Goal: Navigation & Orientation: Find specific page/section

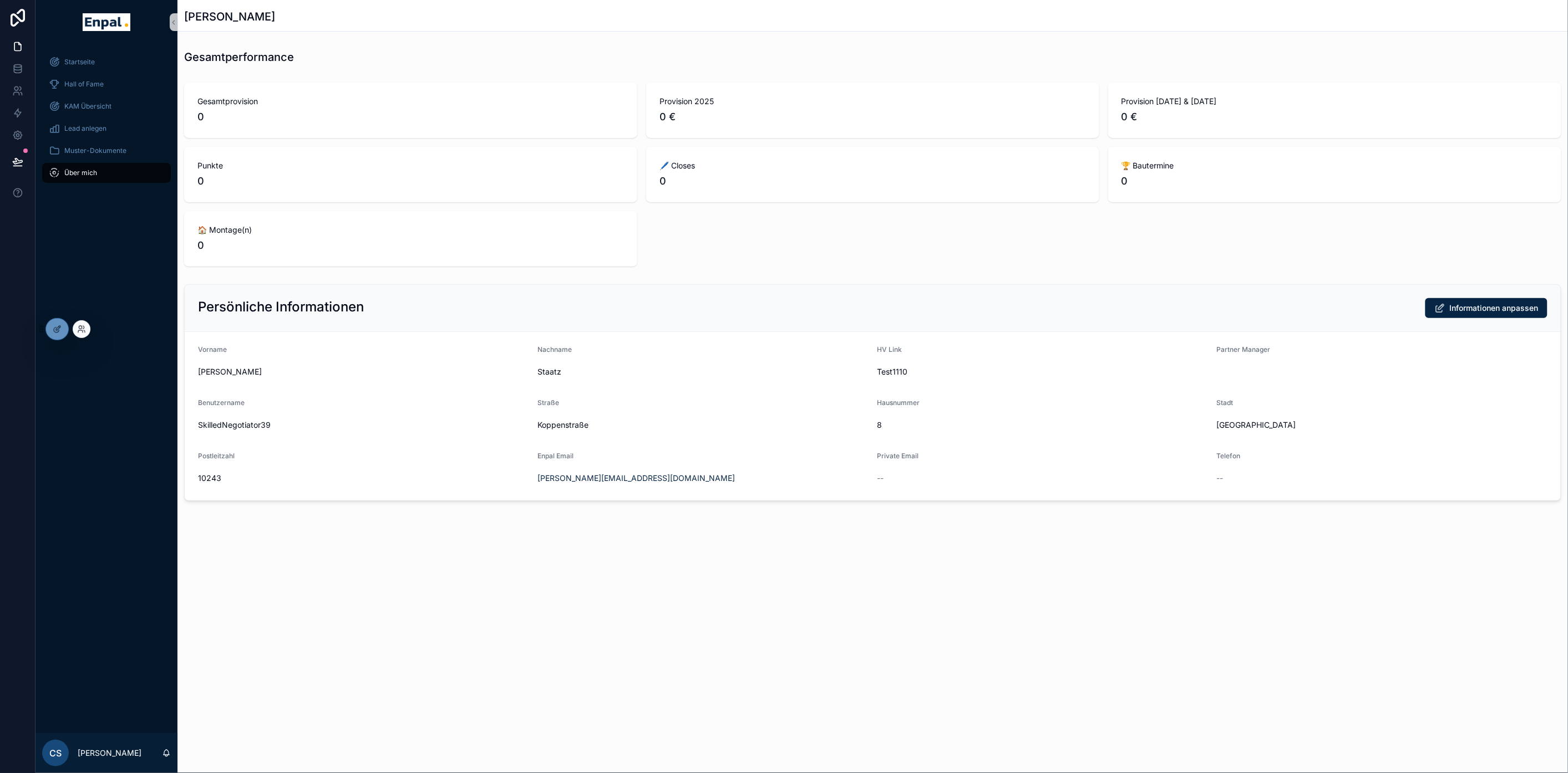
click at [86, 328] on div at bounding box center [81, 329] width 18 height 18
click at [118, 488] on div "Startseite Hall of Fame KAM Übersicht Lead anlegen Muster-Dokumente Über mich" at bounding box center [106, 388] width 142 height 689
drag, startPoint x: 217, startPoint y: 286, endPoint x: 101, endPoint y: 183, distance: 155.1
click at [217, 286] on div "Persönliche Informationen Informationen anpassen" at bounding box center [873, 308] width 1376 height 47
click at [51, 335] on div at bounding box center [57, 330] width 23 height 22
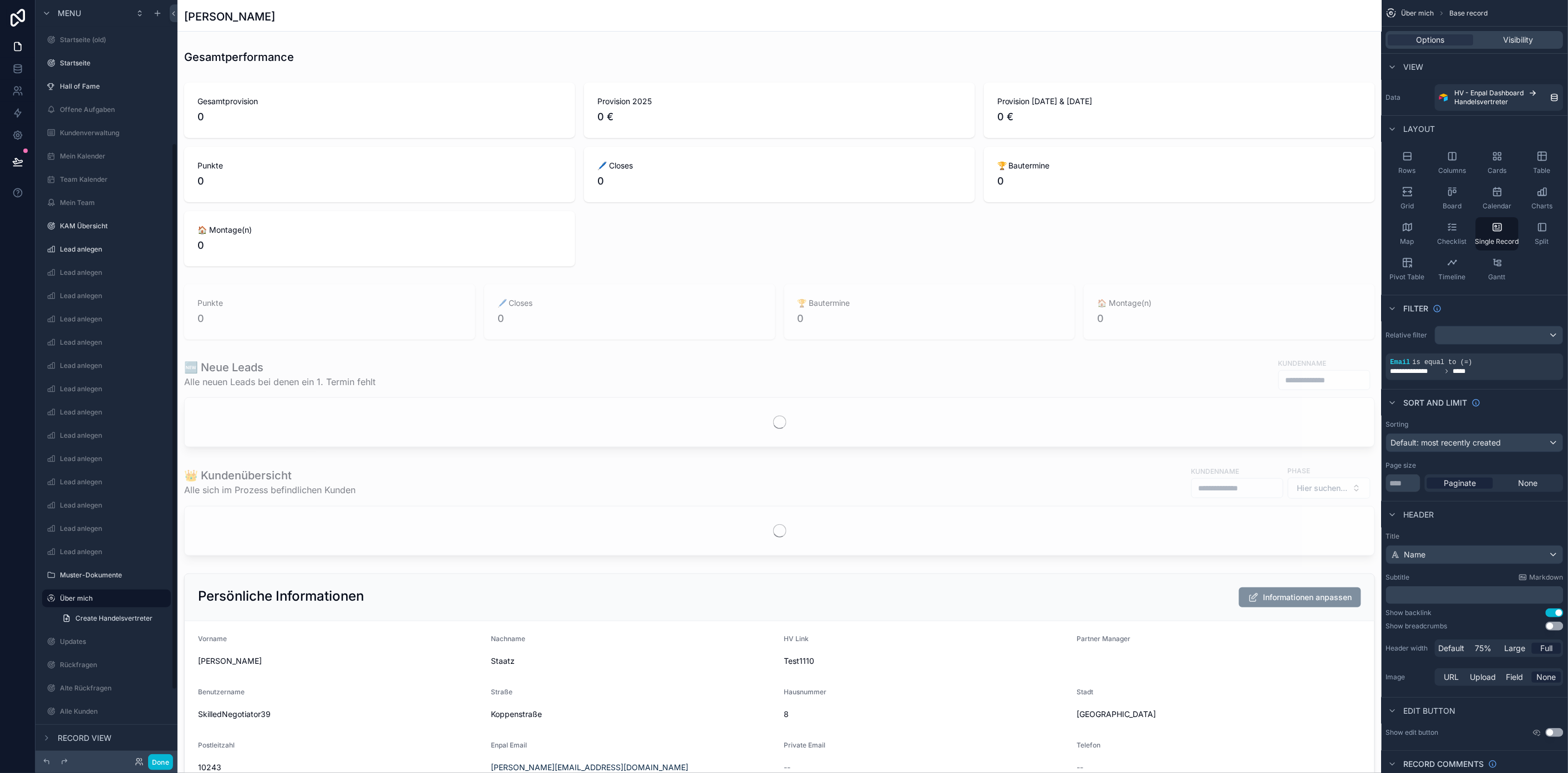
scroll to position [202, 0]
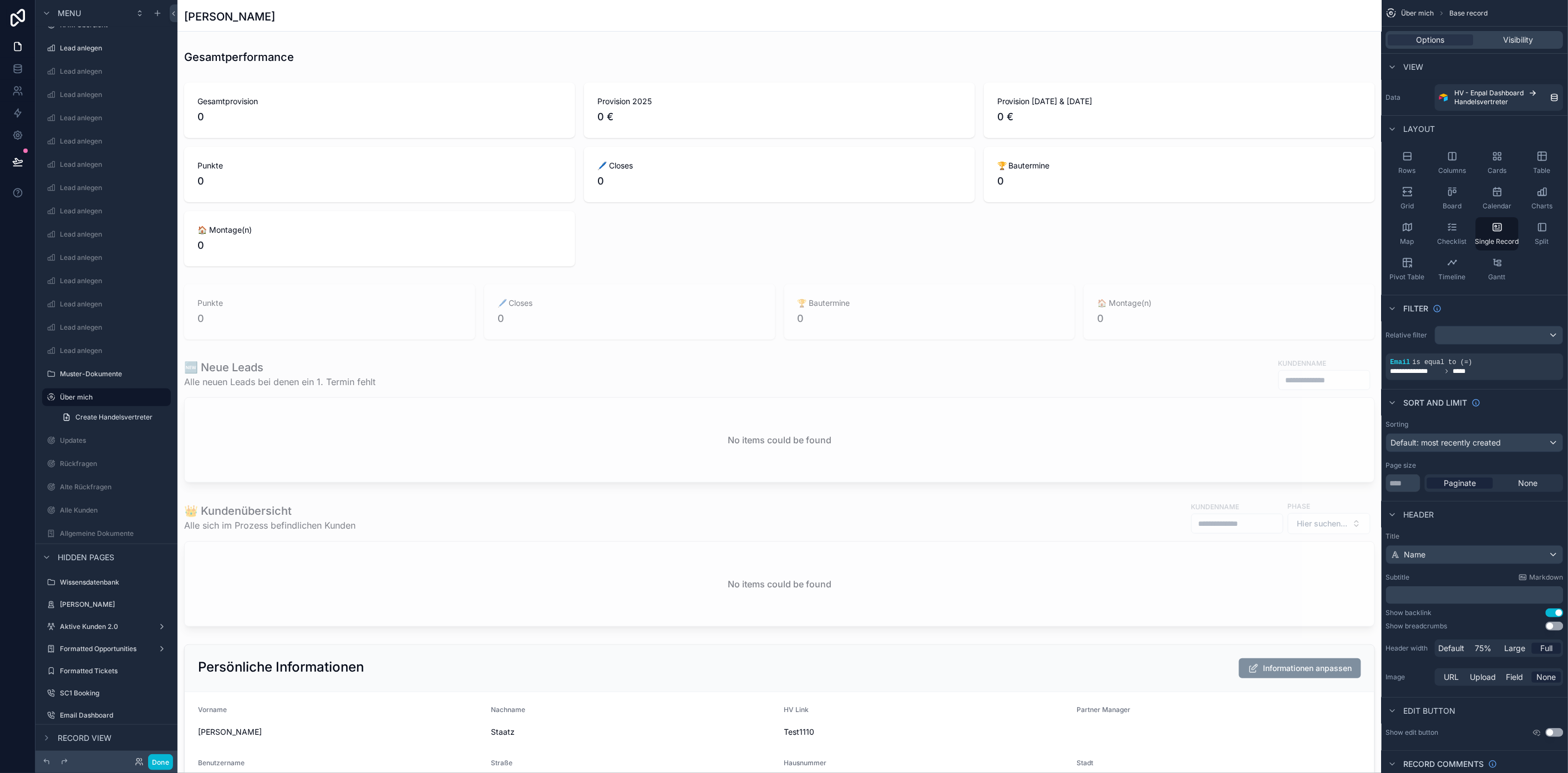
click at [576, 401] on div "scrollable content" at bounding box center [779, 683] width 1204 height 1367
click at [224, 365] on div "scrollable content" at bounding box center [779, 420] width 1204 height 134
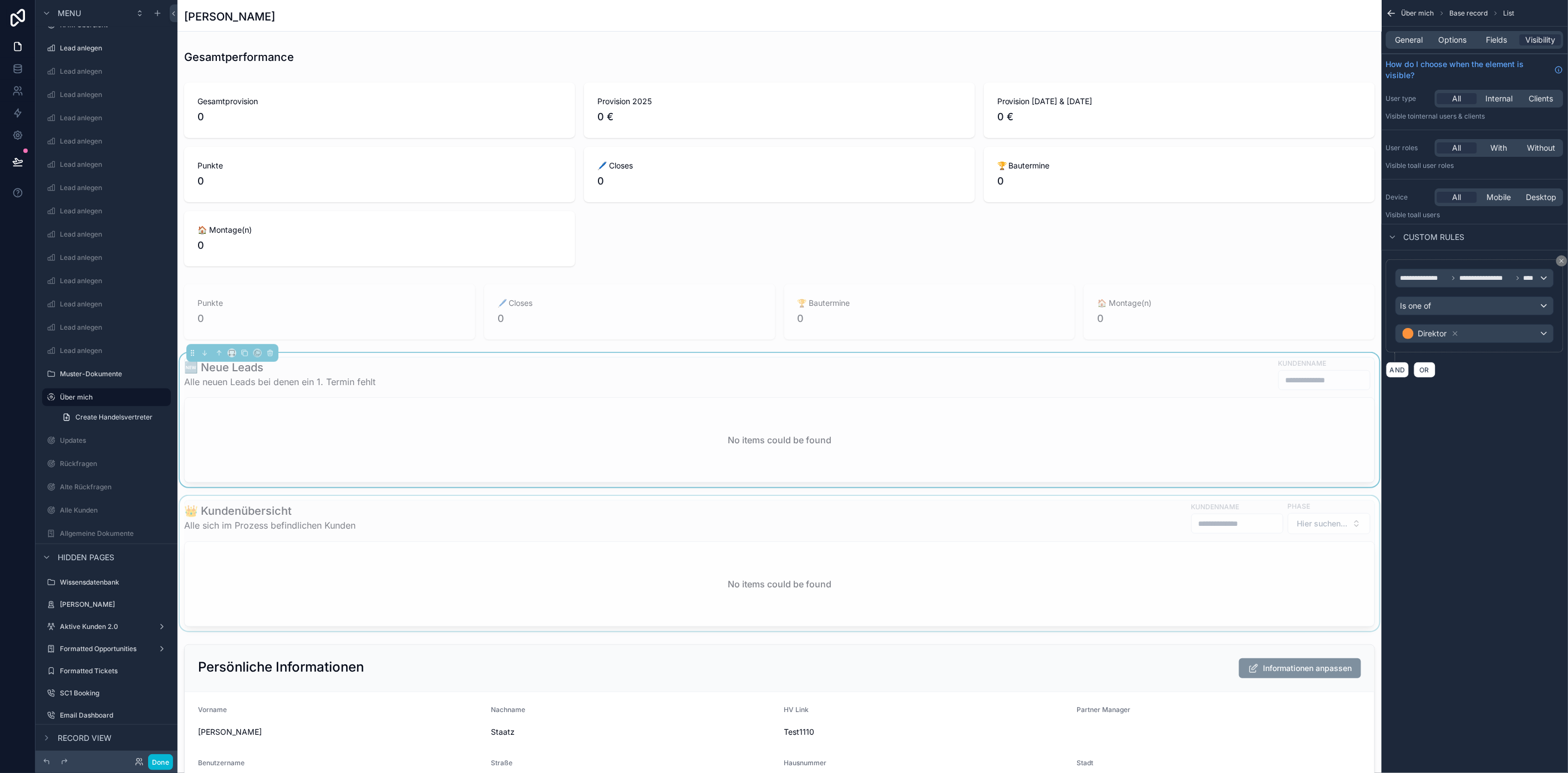
click at [261, 512] on div "scrollable content" at bounding box center [779, 564] width 1204 height 135
click at [314, 381] on div "scrollable content" at bounding box center [779, 420] width 1204 height 134
click at [419, 525] on div "scrollable content" at bounding box center [779, 564] width 1204 height 135
click at [1466, 38] on span "Options" at bounding box center [1453, 39] width 28 height 11
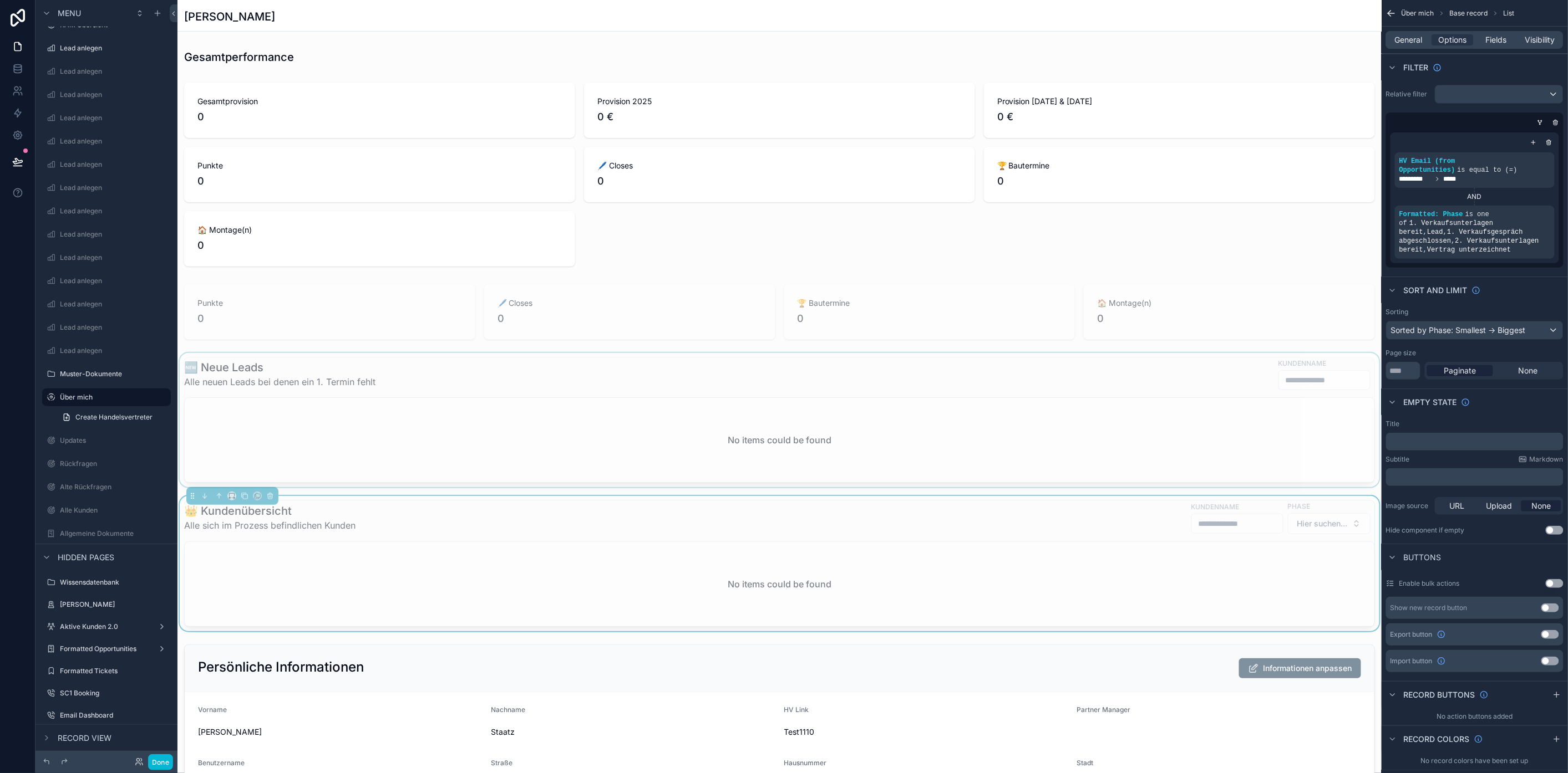
click at [396, 417] on div "scrollable content" at bounding box center [779, 420] width 1204 height 134
click at [361, 522] on div "scrollable content" at bounding box center [779, 564] width 1204 height 135
click at [369, 413] on div "scrollable content" at bounding box center [779, 420] width 1204 height 134
click at [373, 522] on div "scrollable content" at bounding box center [779, 564] width 1204 height 135
click at [378, 423] on div "scrollable content" at bounding box center [779, 420] width 1204 height 134
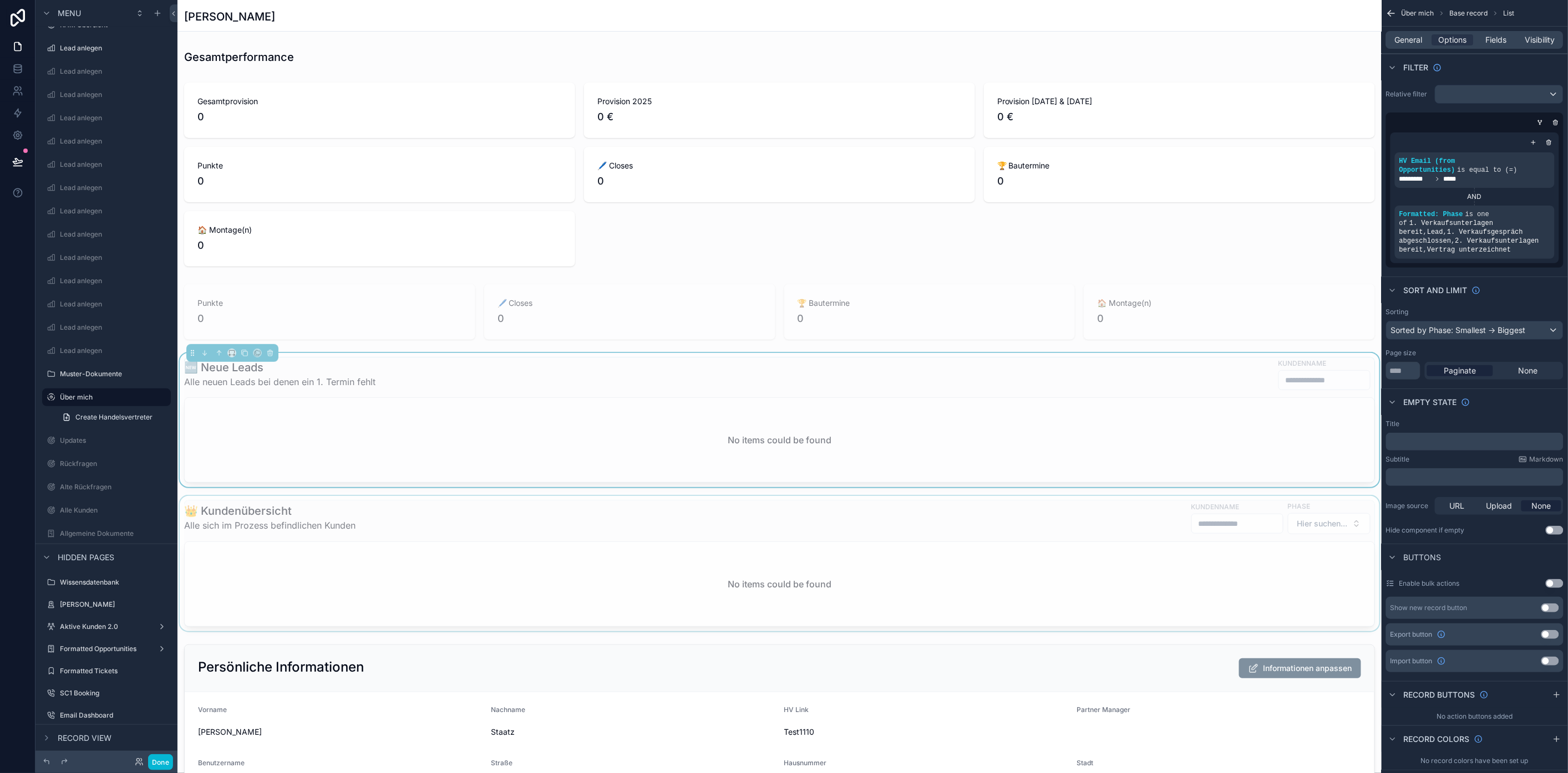
click at [400, 534] on div "scrollable content" at bounding box center [779, 564] width 1204 height 135
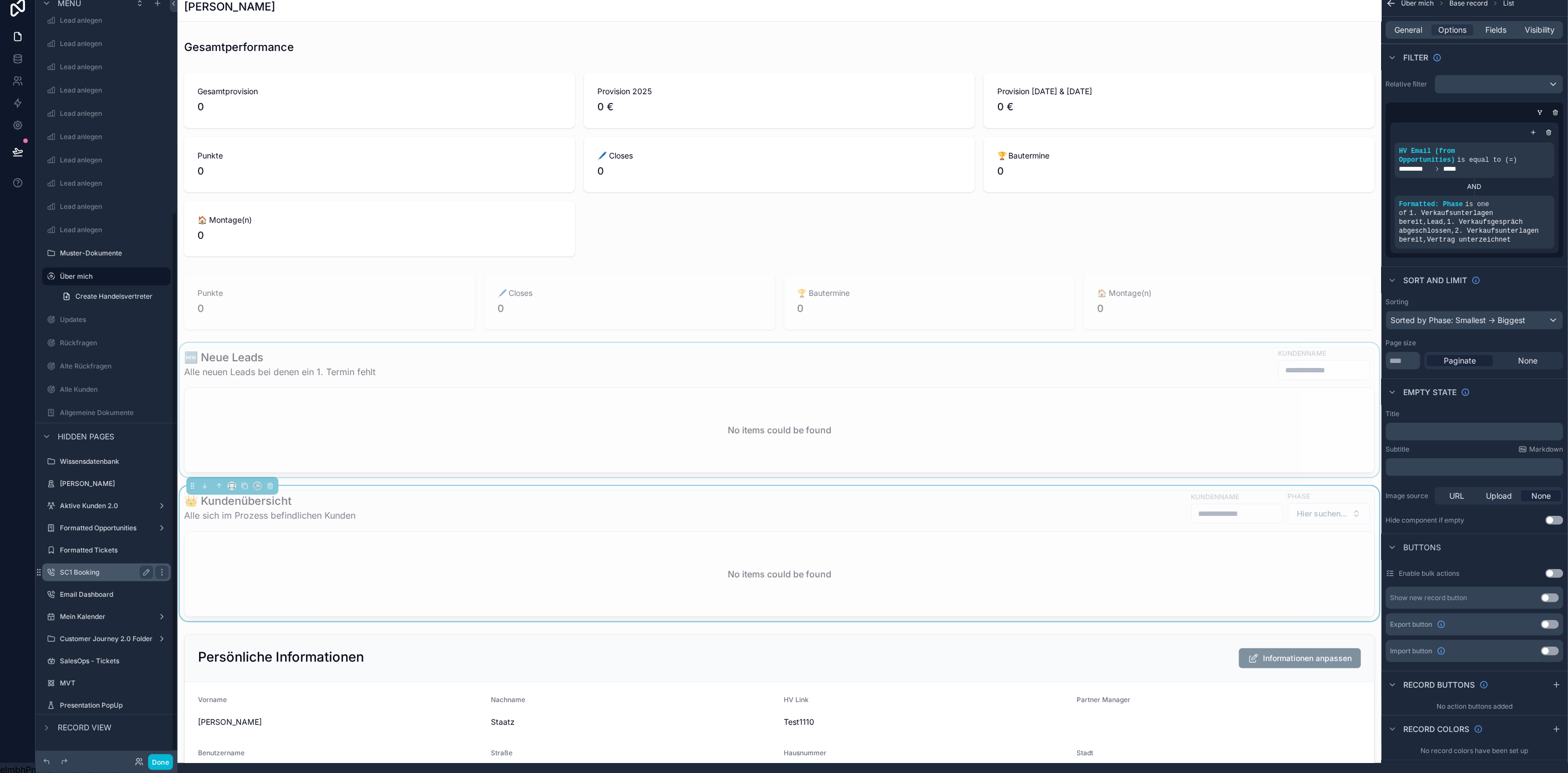
scroll to position [23, 0]
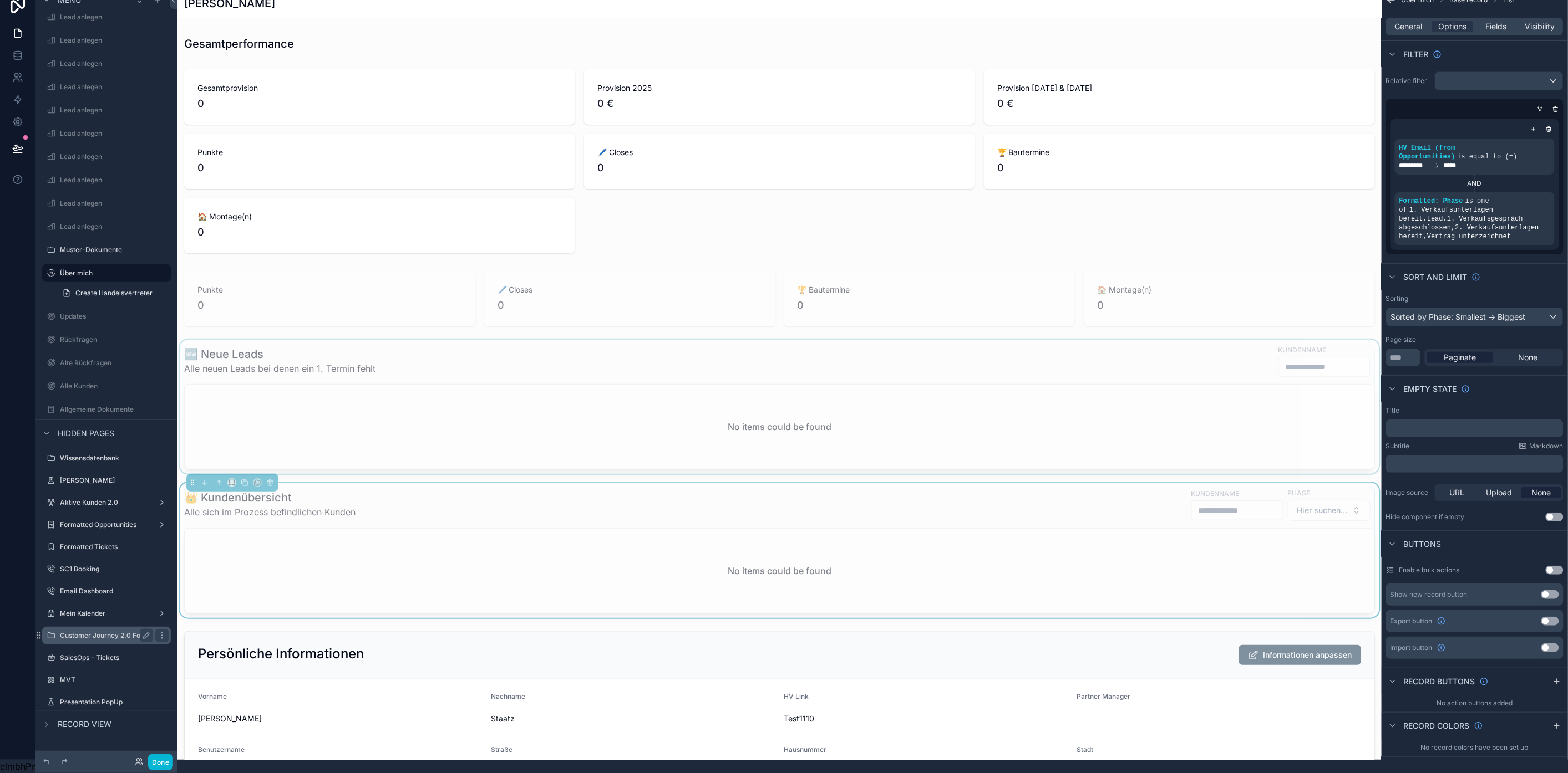
click at [110, 631] on label "Customer Journey 2.0 Folder" at bounding box center [106, 635] width 93 height 9
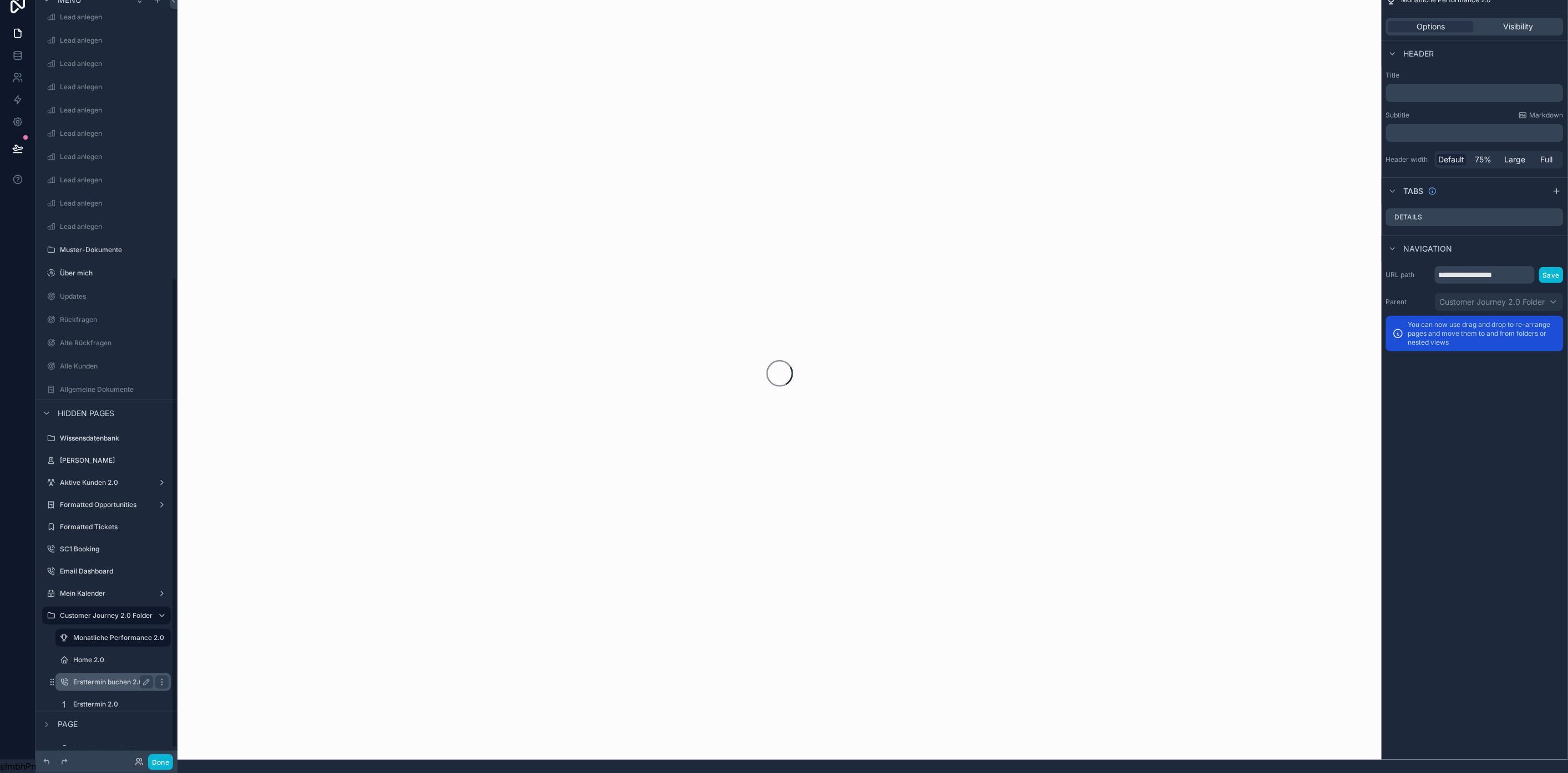
scroll to position [469, 0]
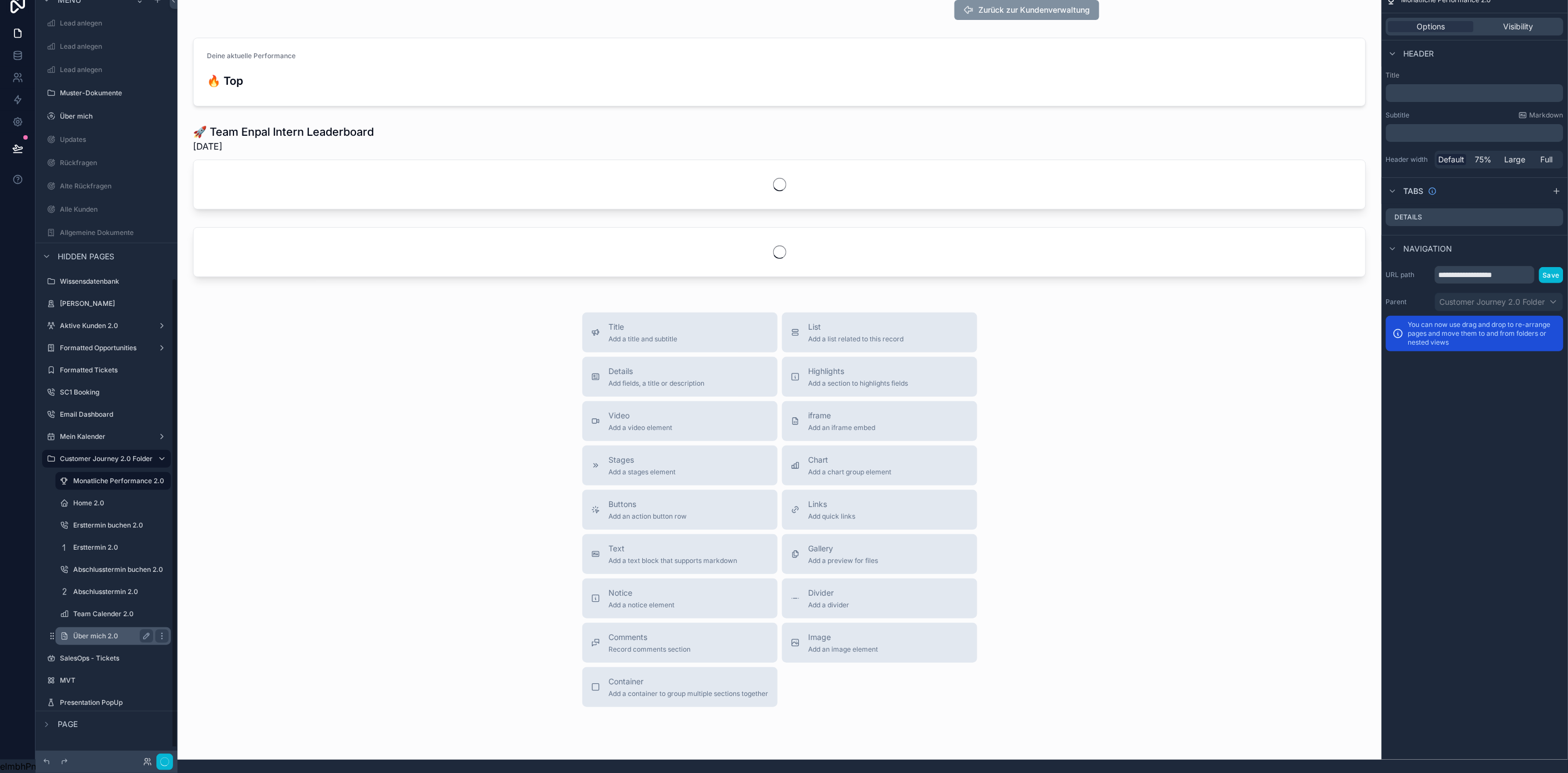
click at [103, 632] on label "Über mich 2.0" at bounding box center [111, 636] width 75 height 9
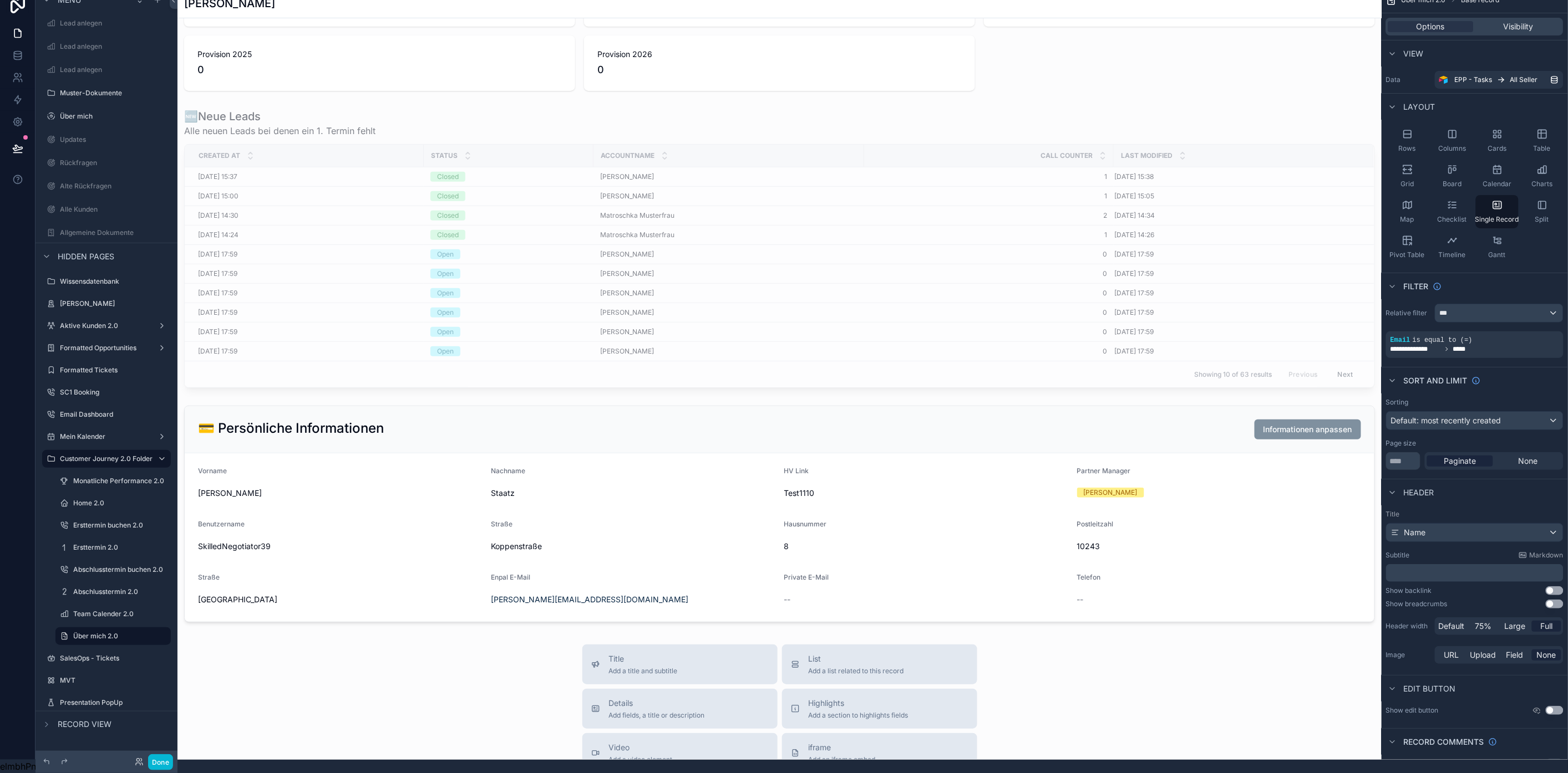
scroll to position [123, 0]
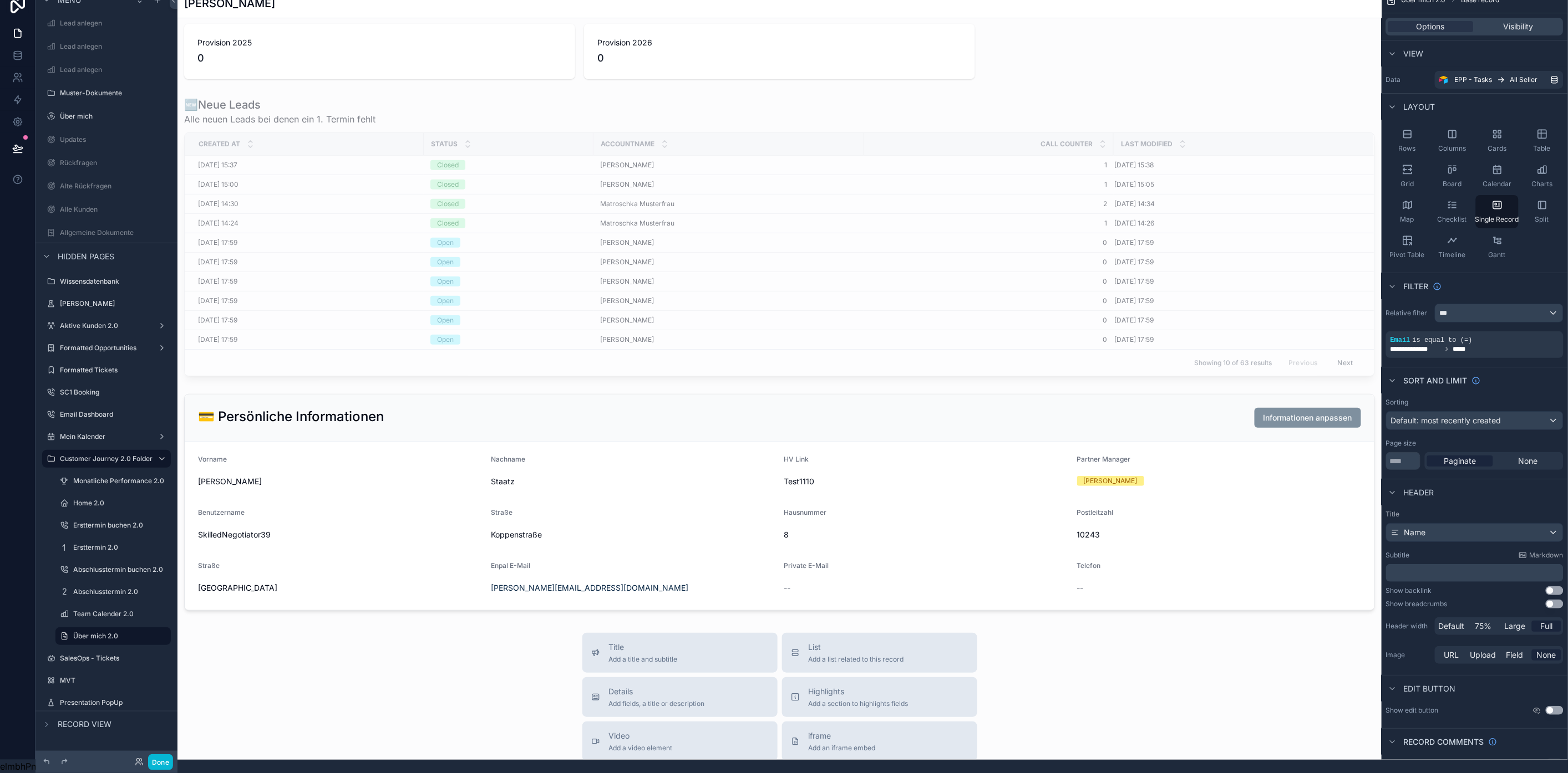
click at [399, 242] on div "scrollable content" at bounding box center [779, 490] width 1204 height 1252
click at [337, 186] on div "scrollable content" at bounding box center [779, 237] width 1204 height 289
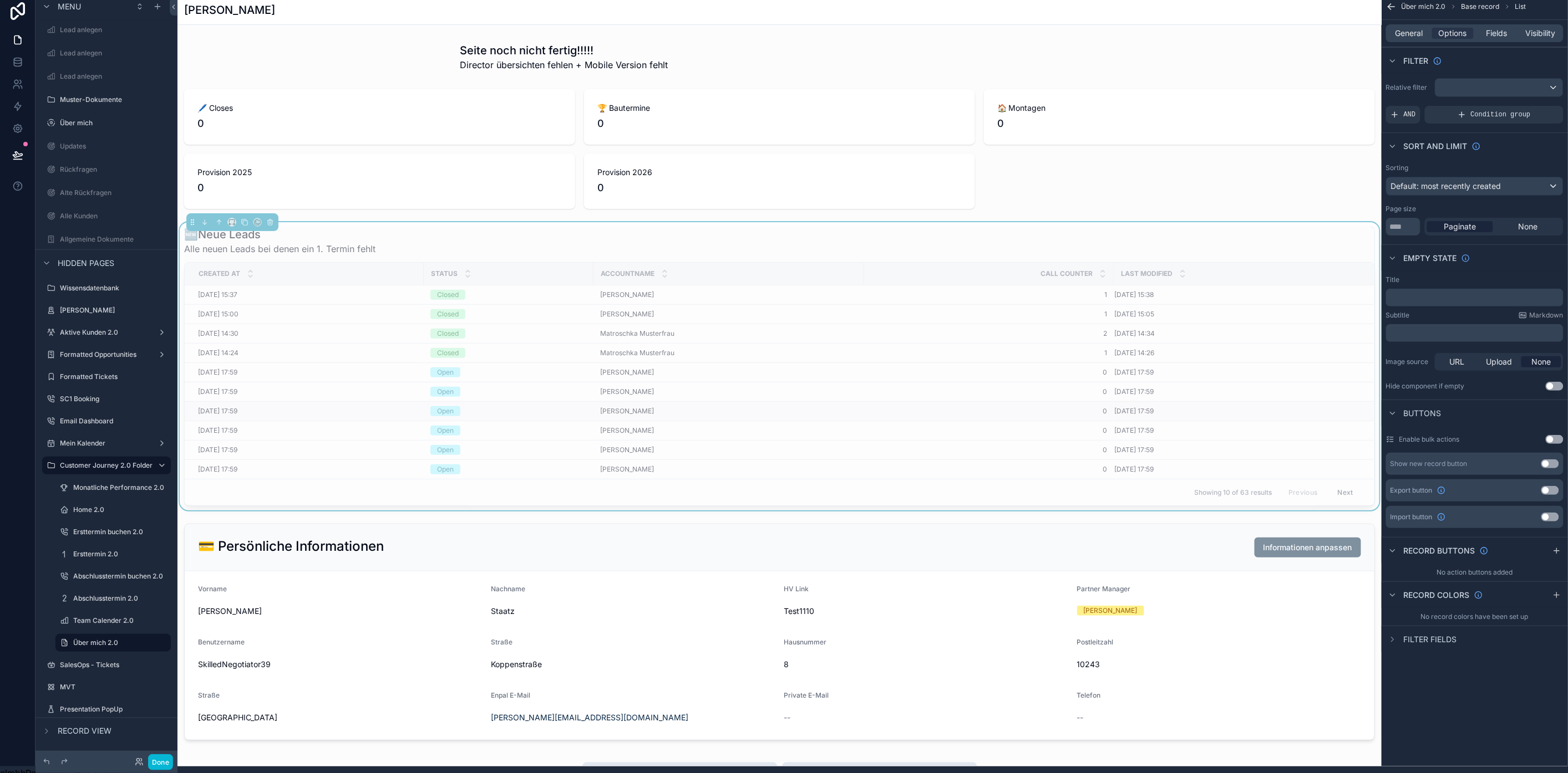
scroll to position [0, 0]
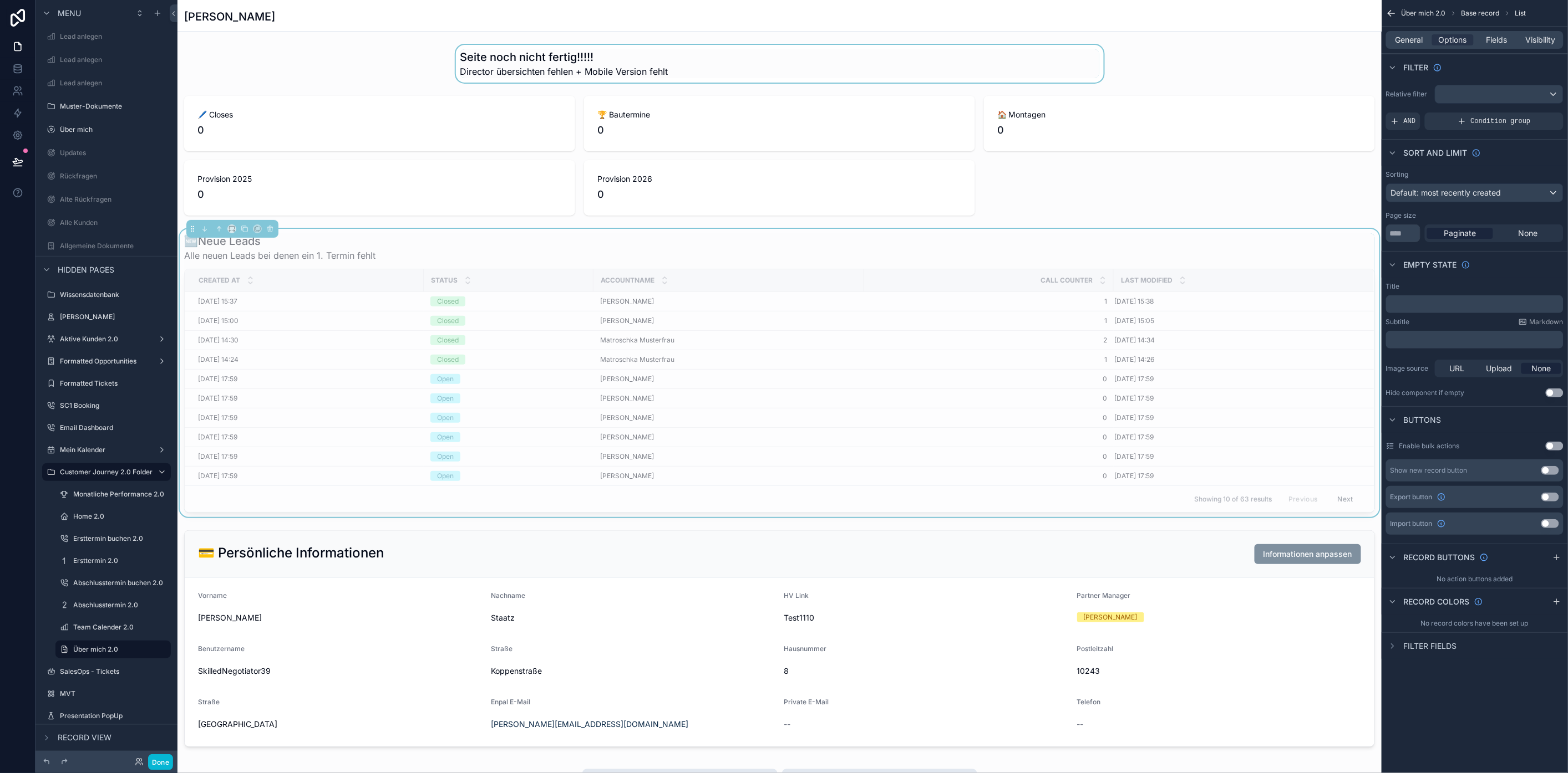
click at [538, 65] on div "scrollable content" at bounding box center [779, 64] width 1204 height 38
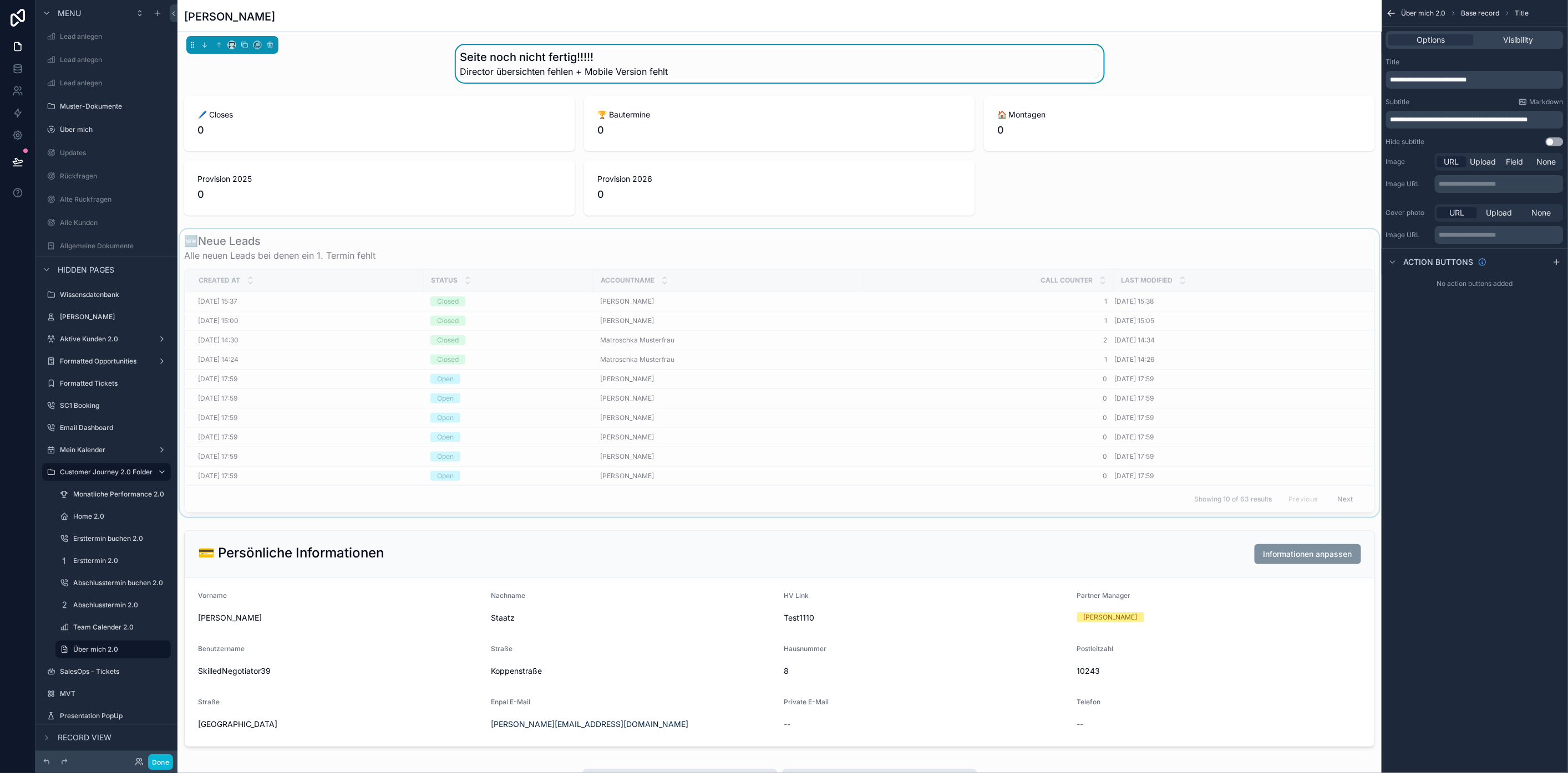
click at [727, 264] on div "scrollable content" at bounding box center [779, 373] width 1204 height 289
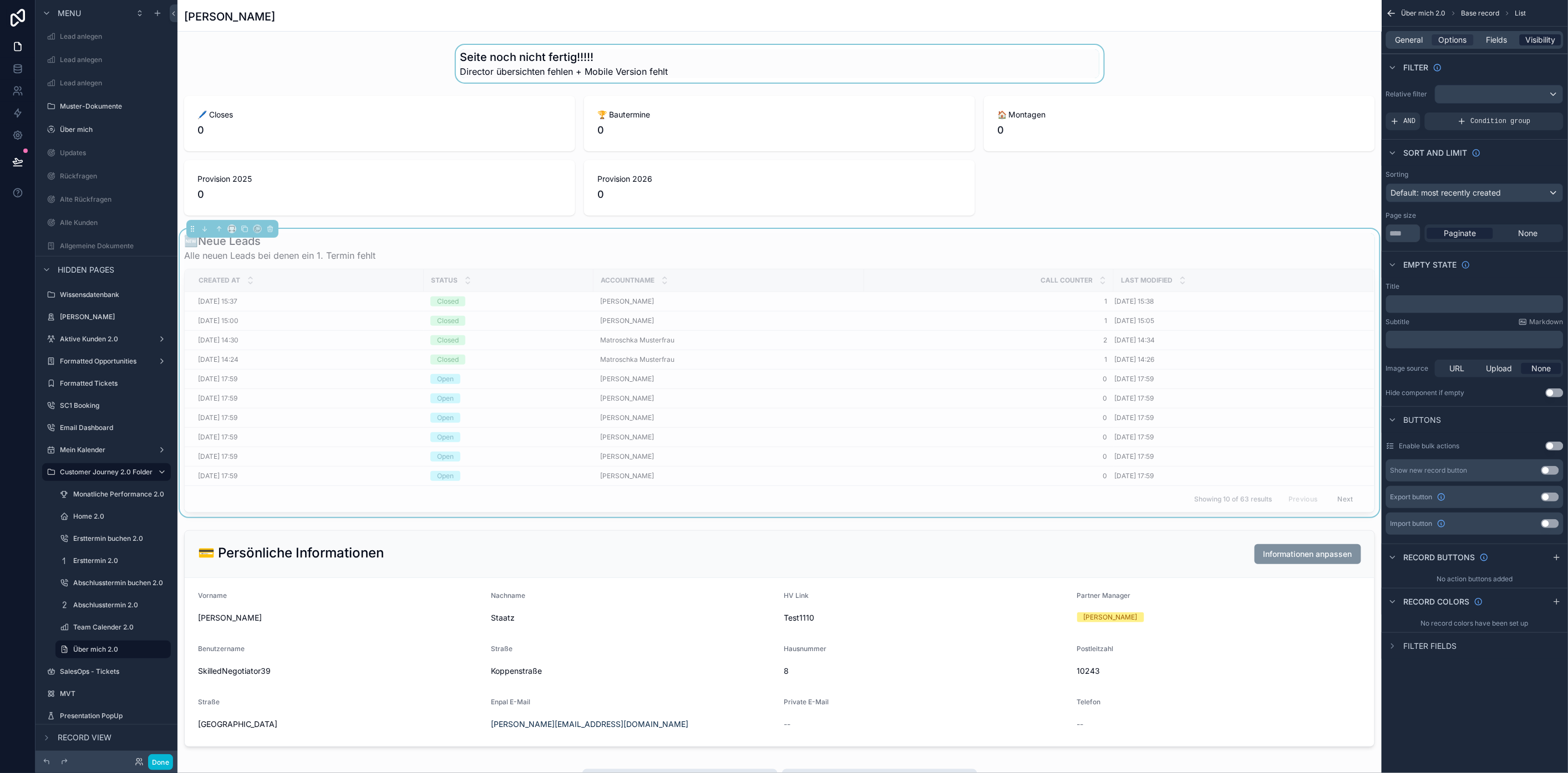
click at [1553, 40] on span "Visibility" at bounding box center [1541, 39] width 30 height 11
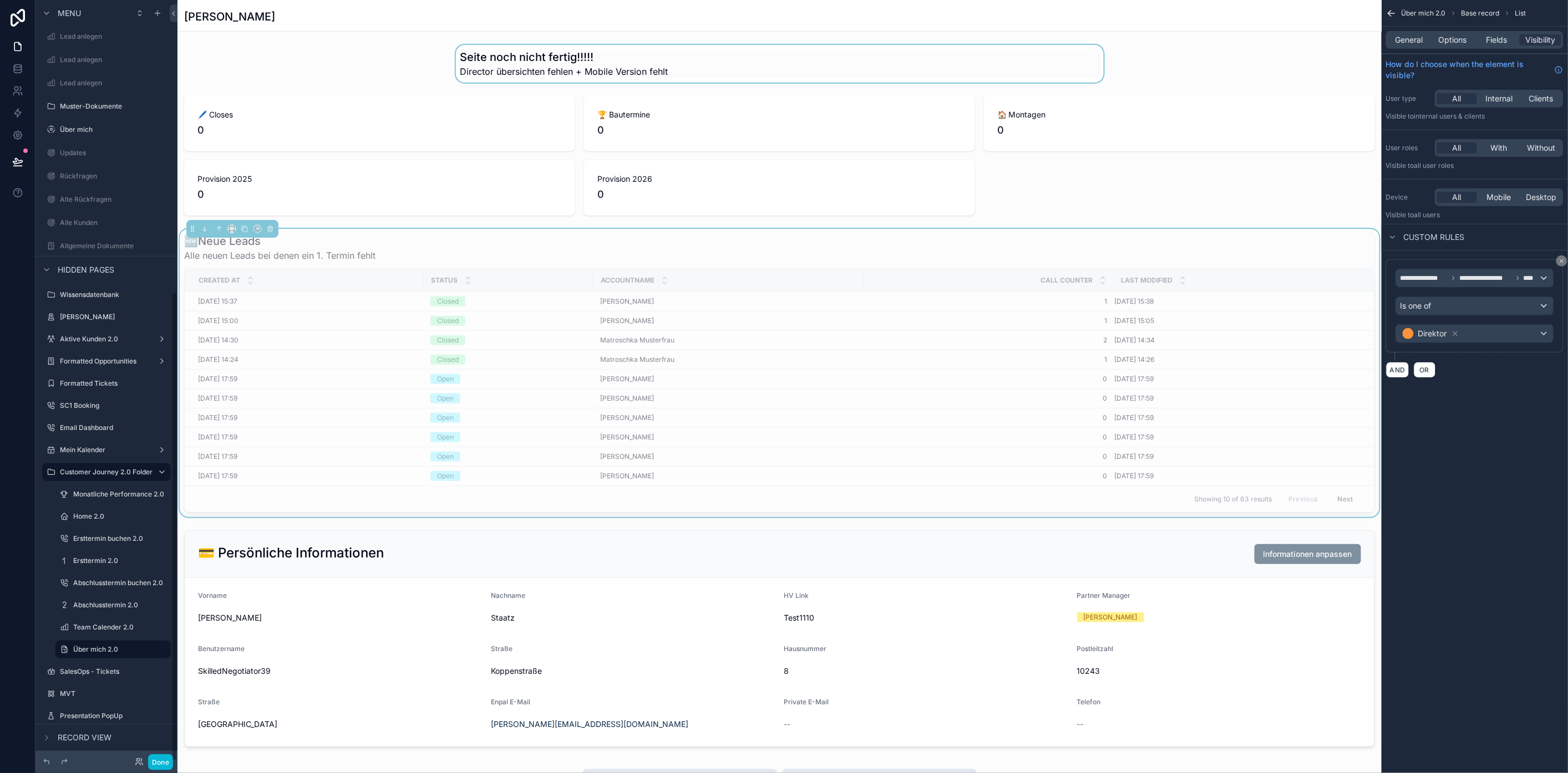
drag, startPoint x: 582, startPoint y: 52, endPoint x: 553, endPoint y: 51, distance: 29.0
click at [582, 52] on div "scrollable content" at bounding box center [779, 64] width 1204 height 38
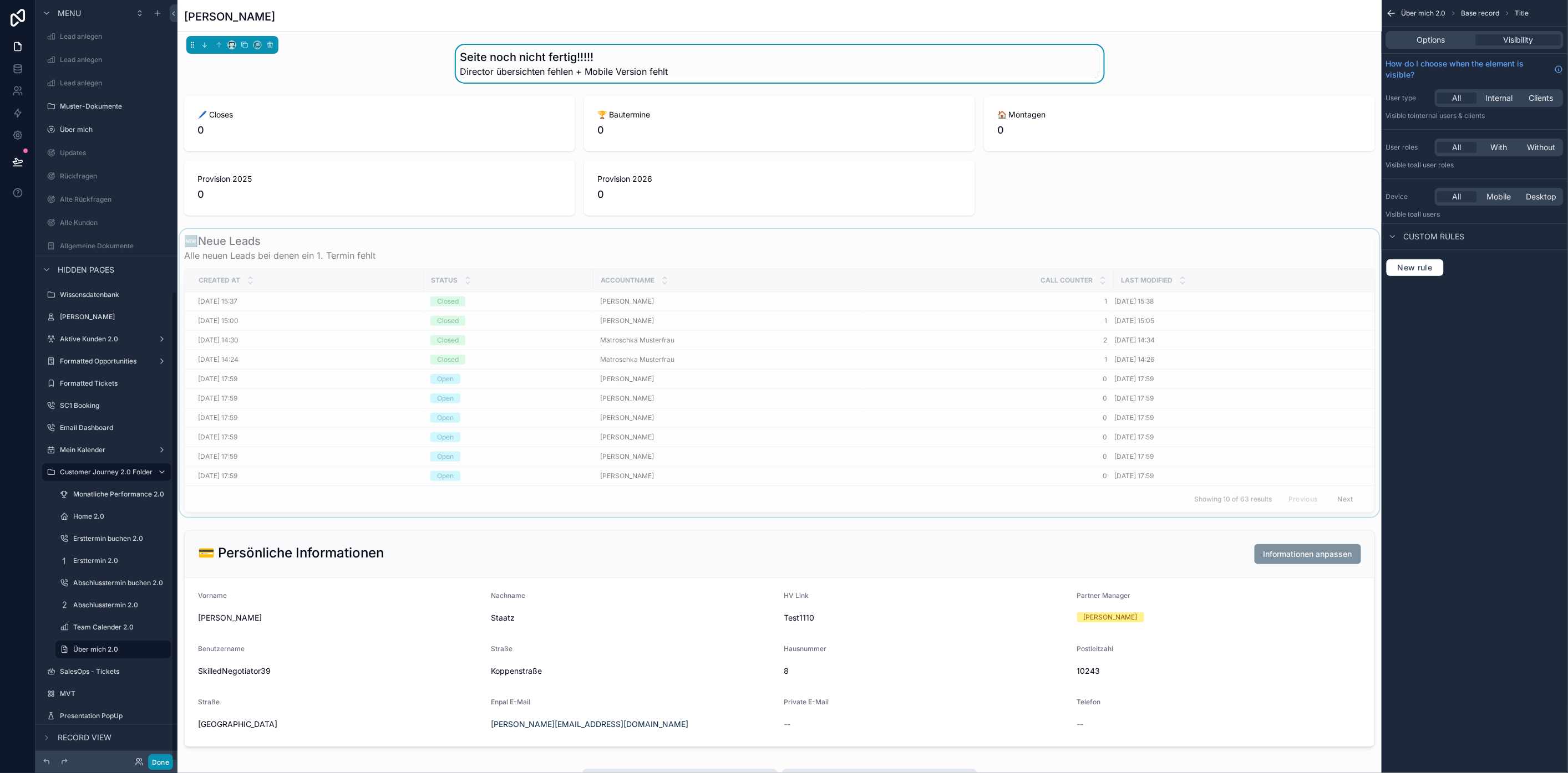
click at [164, 766] on button "Done" at bounding box center [160, 762] width 24 height 16
